Goal: Information Seeking & Learning: Learn about a topic

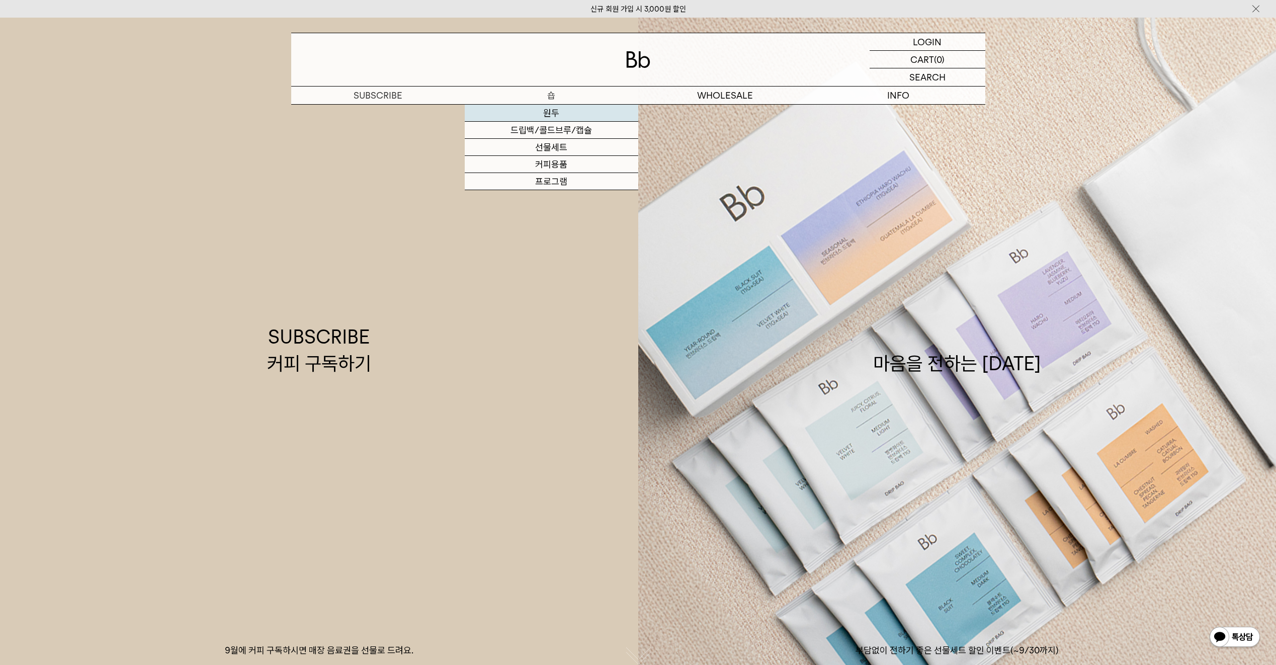
click at [549, 114] on link "원두" at bounding box center [552, 113] width 174 height 17
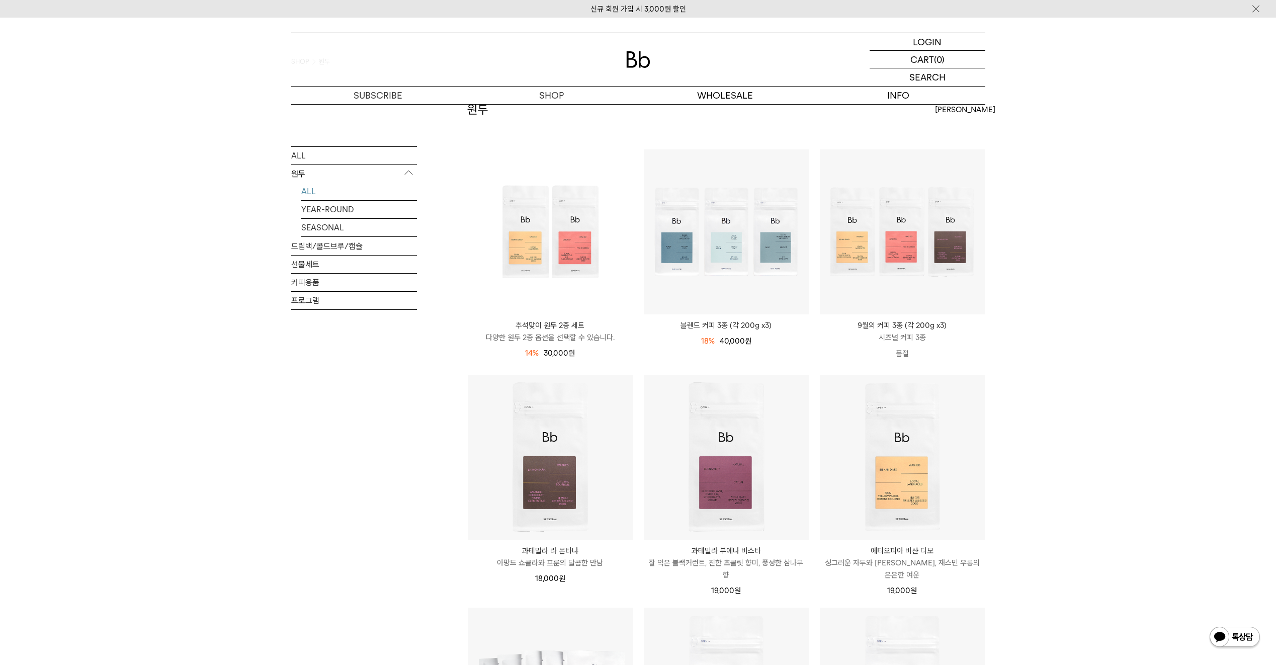
scroll to position [24, 0]
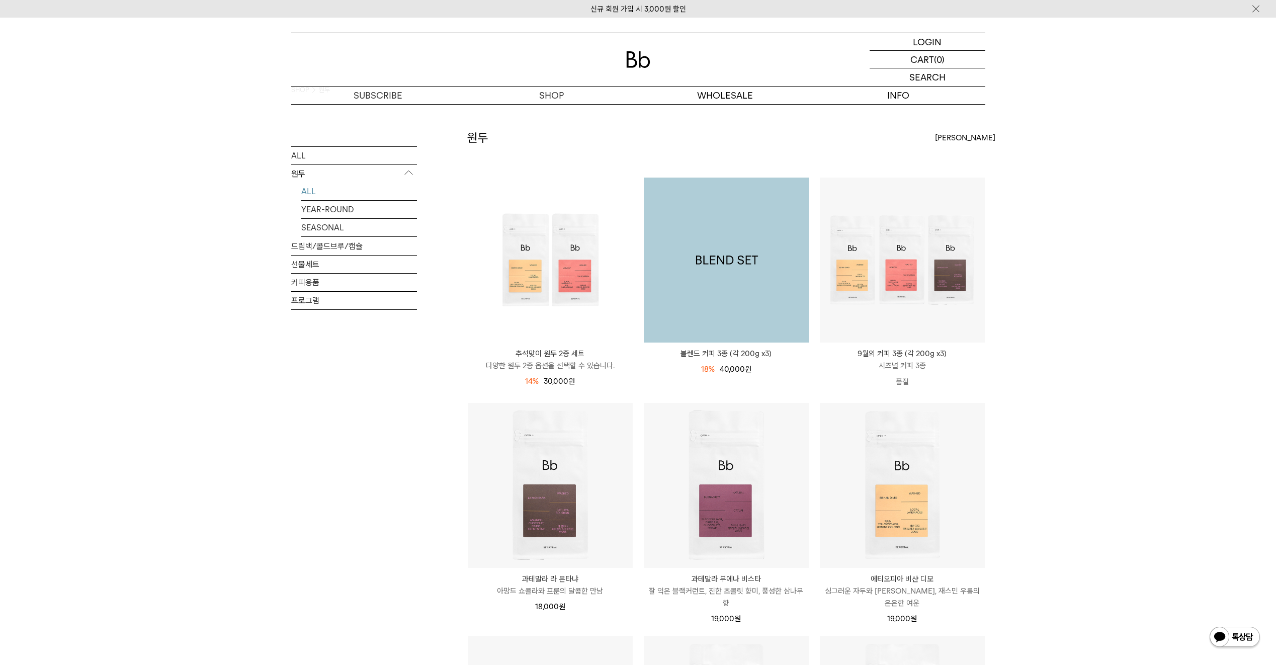
click at [702, 270] on img at bounding box center [726, 260] width 165 height 165
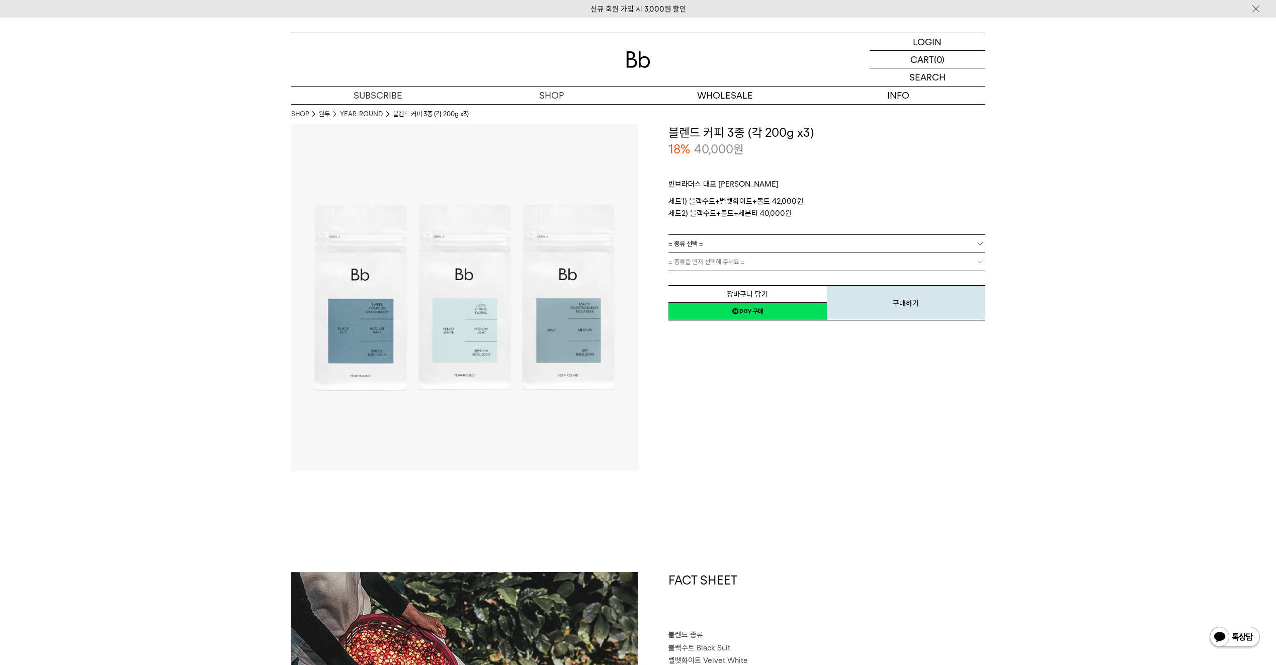
click at [464, 345] on img at bounding box center [464, 297] width 347 height 347
click at [382, 336] on img at bounding box center [464, 297] width 347 height 347
click at [597, 347] on img at bounding box center [464, 297] width 347 height 347
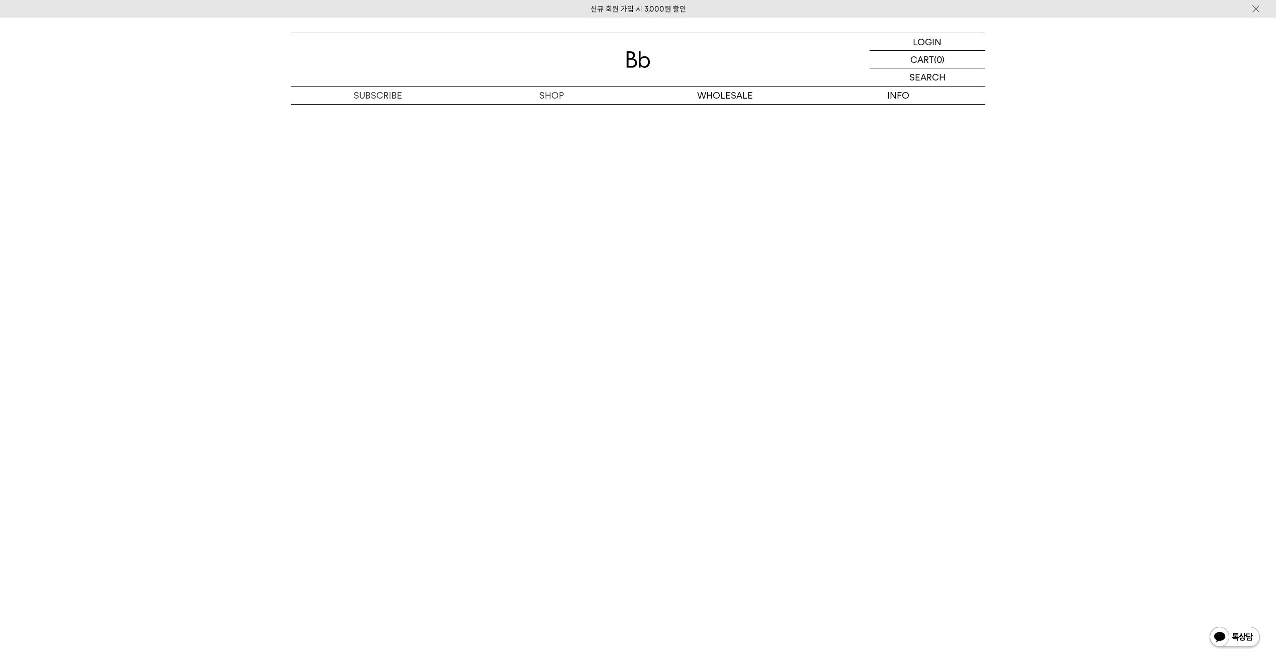
scroll to position [3069, 0]
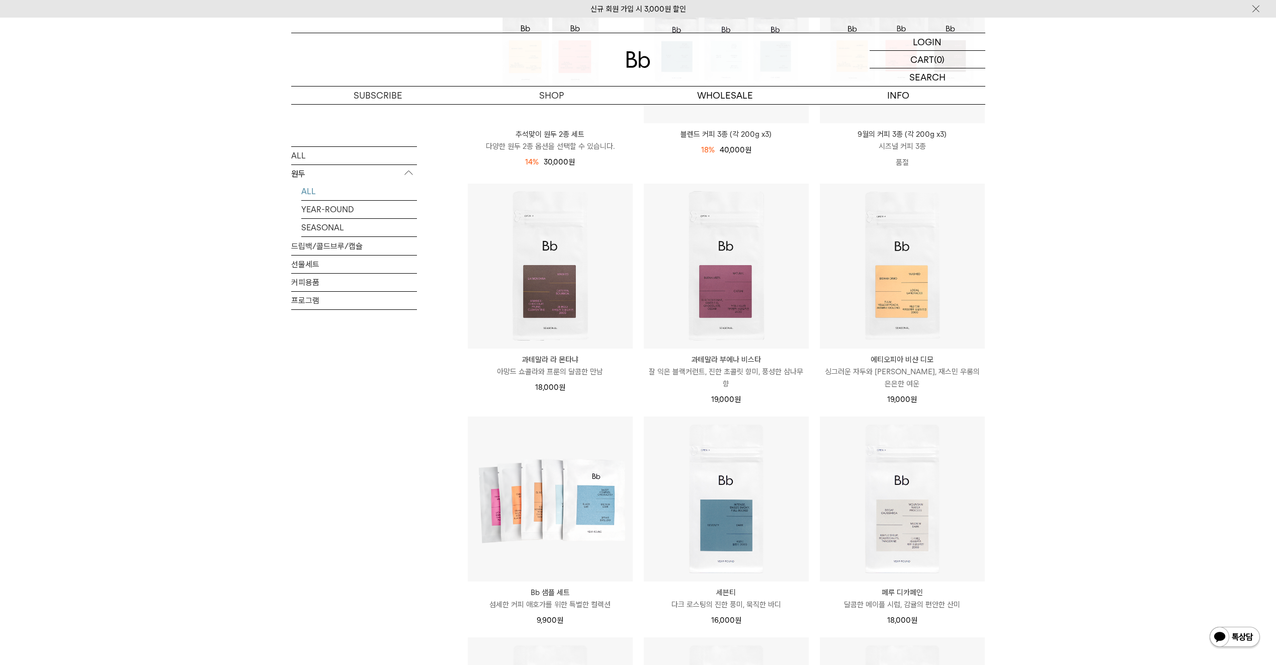
scroll to position [376, 0]
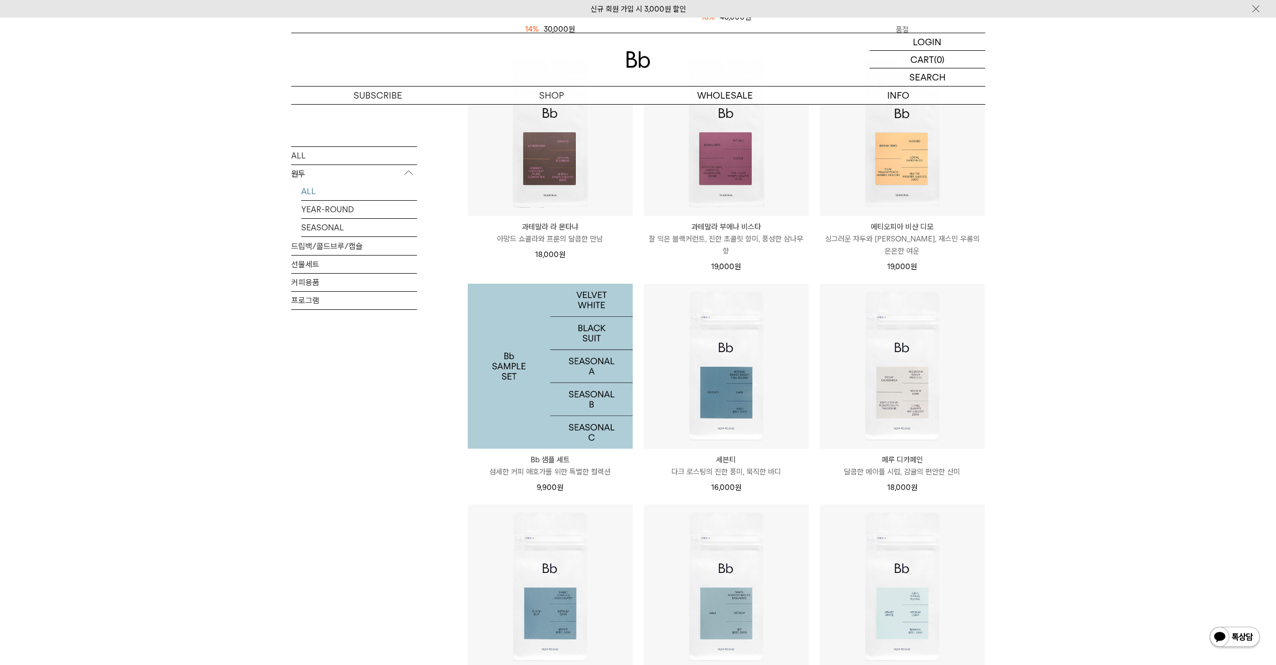
click at [522, 389] on img at bounding box center [550, 366] width 165 height 165
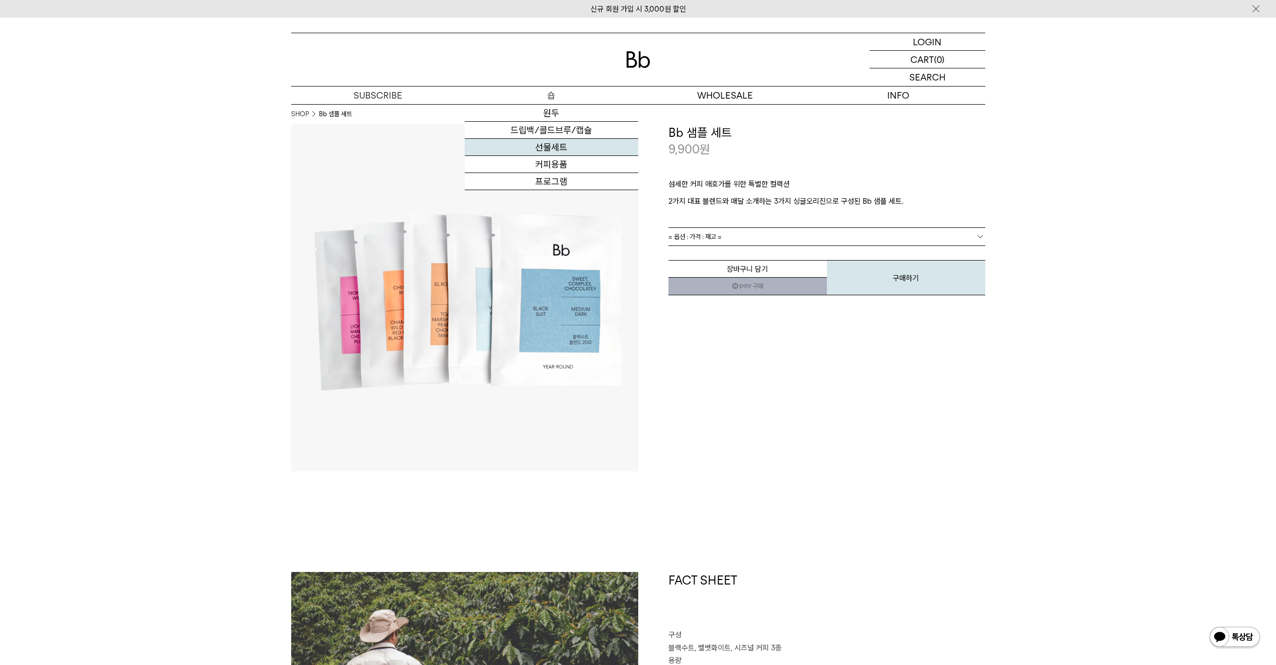
click at [552, 147] on link "선물세트" at bounding box center [552, 147] width 174 height 17
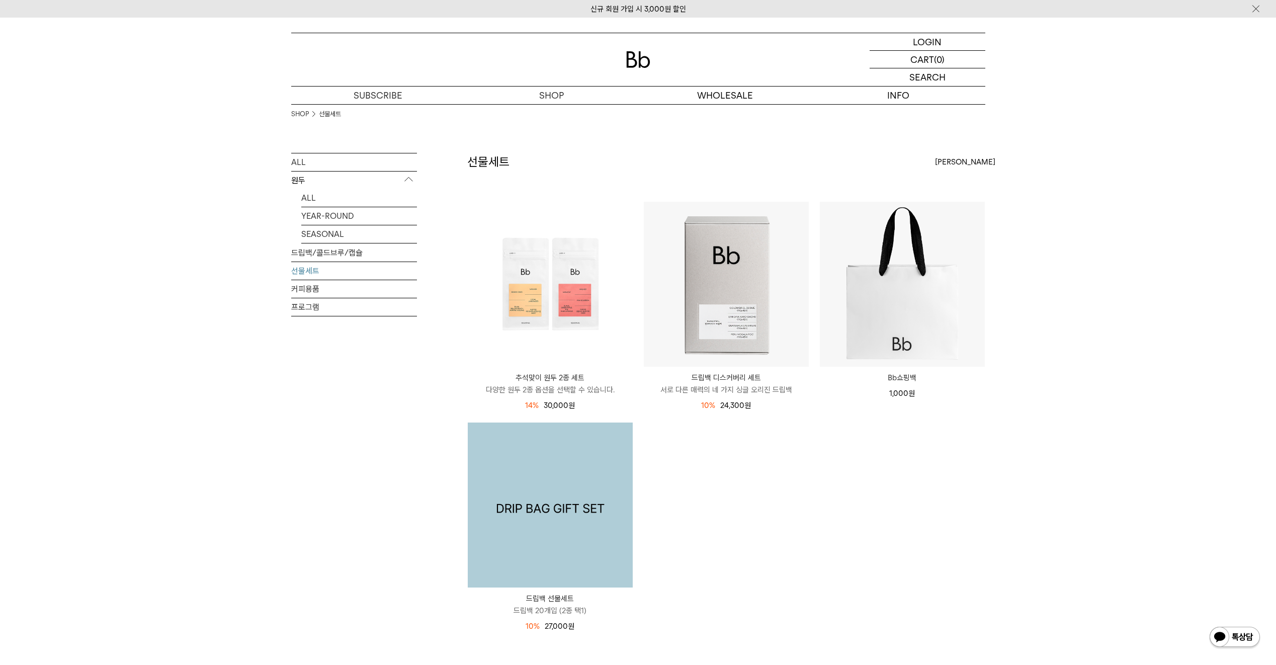
click at [546, 543] on img at bounding box center [550, 505] width 165 height 165
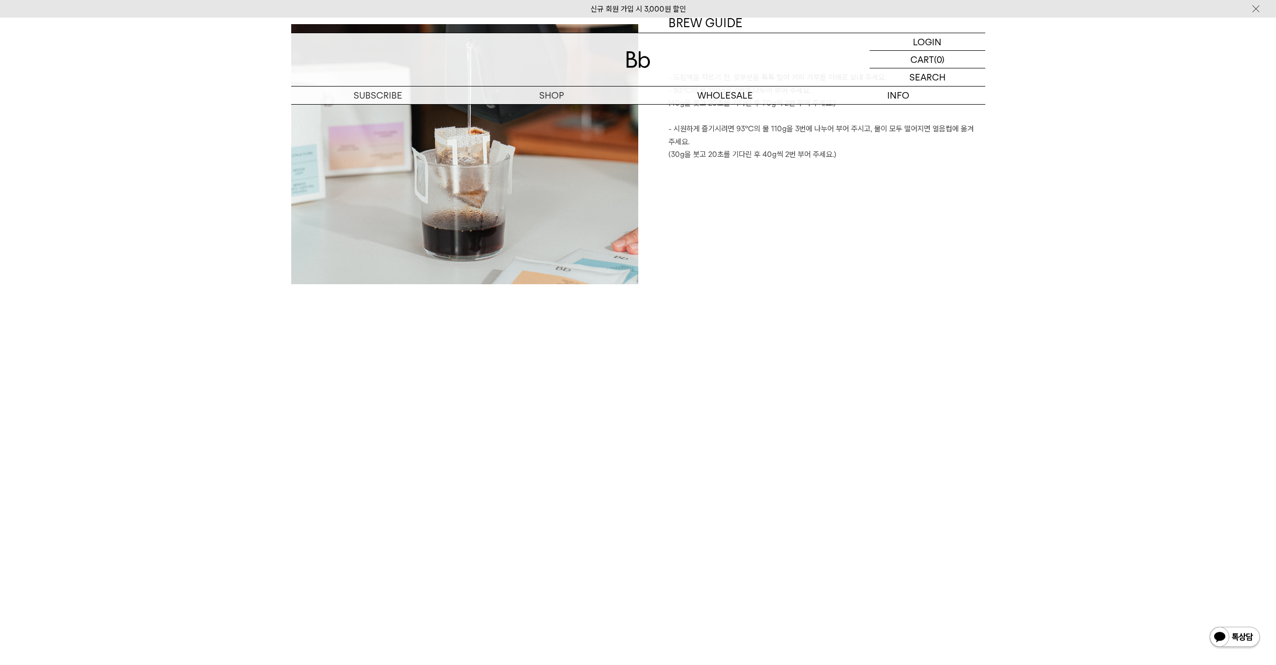
scroll to position [2365, 0]
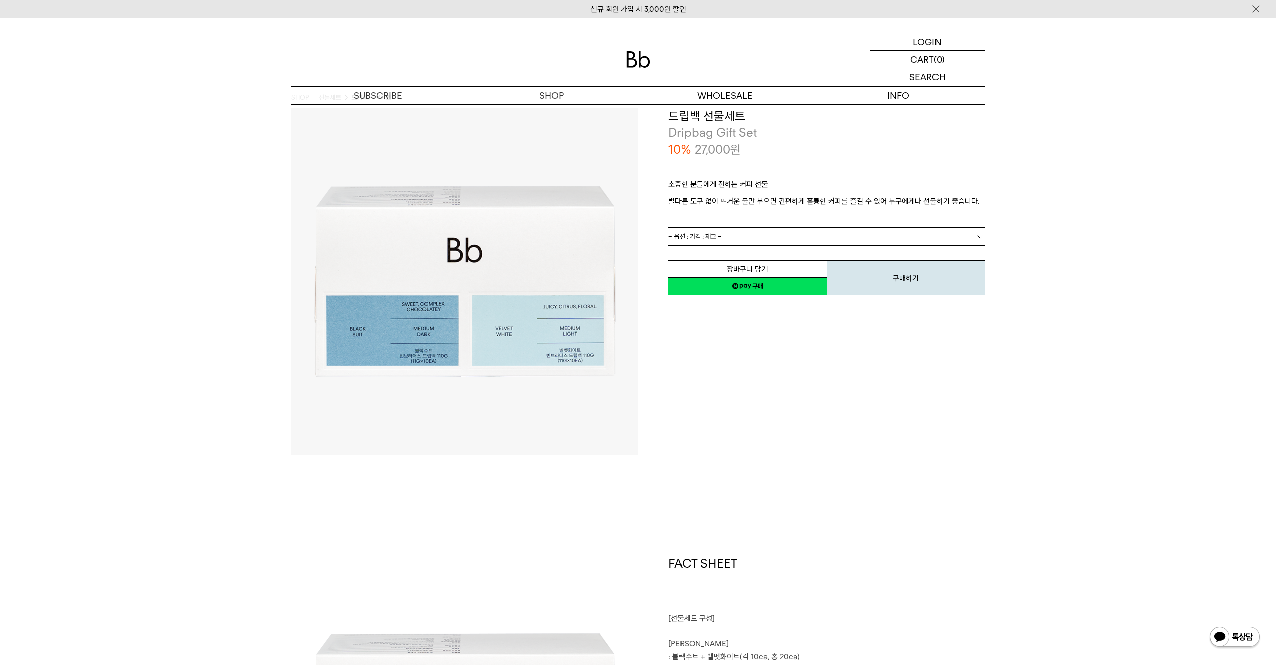
scroll to position [0, 0]
